Goal: Information Seeking & Learning: Learn about a topic

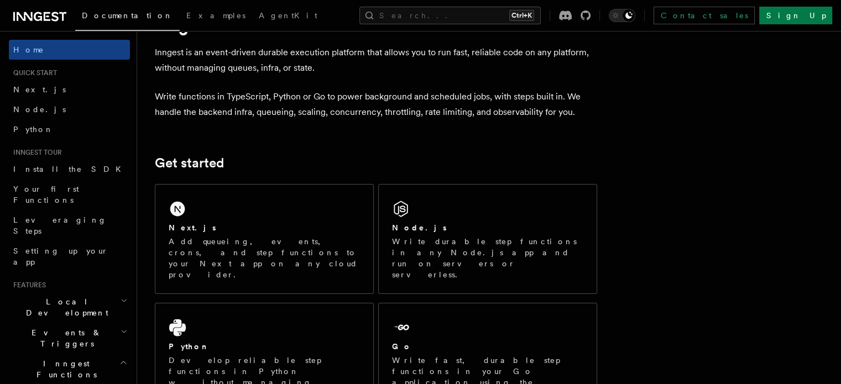
scroll to position [111, 0]
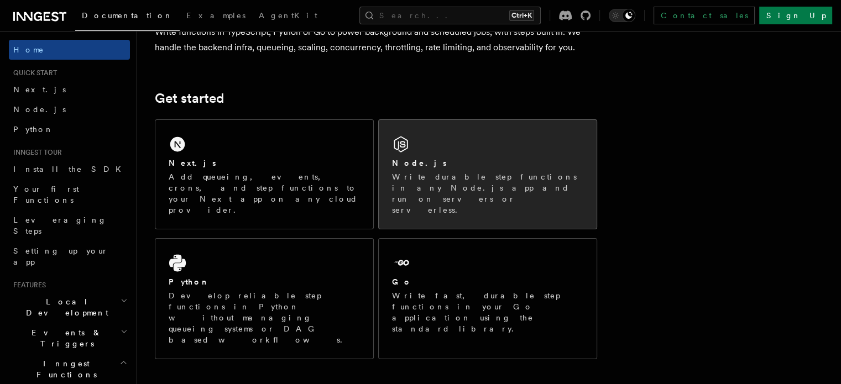
click at [432, 164] on h2 "Node.js" at bounding box center [419, 163] width 55 height 11
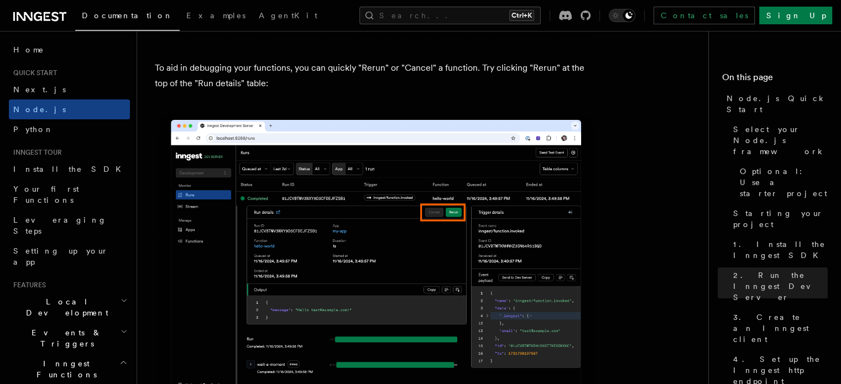
scroll to position [4753, 0]
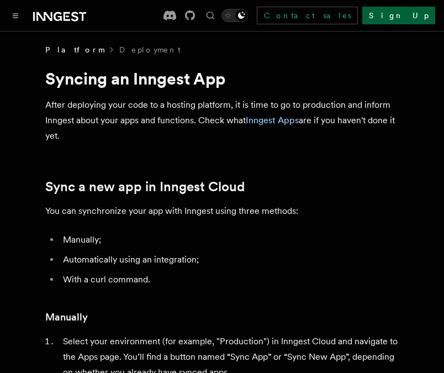
click at [412, 8] on link "Sign Up" at bounding box center [399, 16] width 73 height 18
